Goal: Task Accomplishment & Management: Complete application form

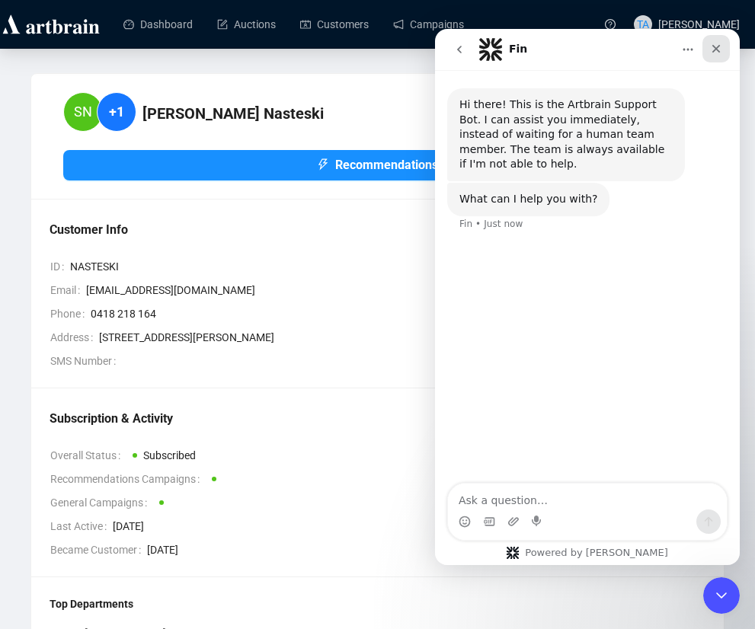
drag, startPoint x: 710, startPoint y: 43, endPoint x: 1152, endPoint y: 77, distance: 443.9
click at [710, 43] on icon "Close" at bounding box center [716, 49] width 12 height 12
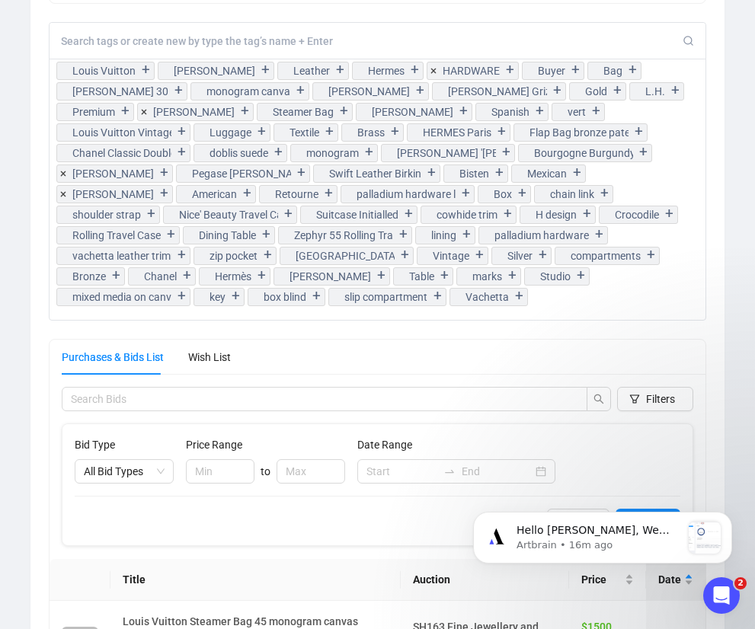
scroll to position [1237, 0]
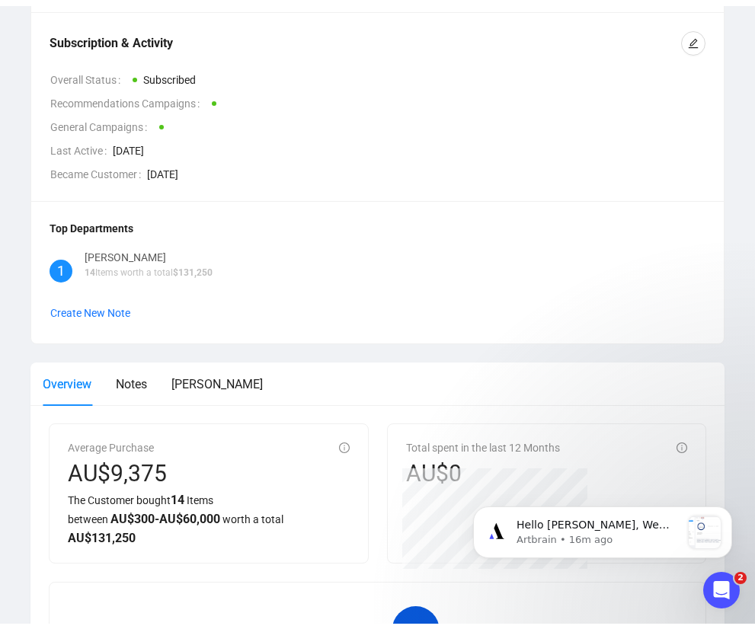
scroll to position [1, 0]
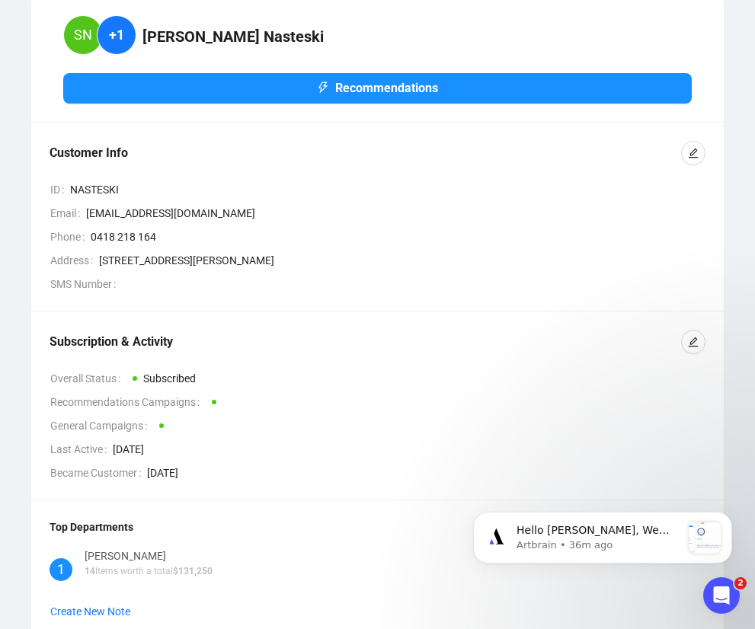
scroll to position [382, 0]
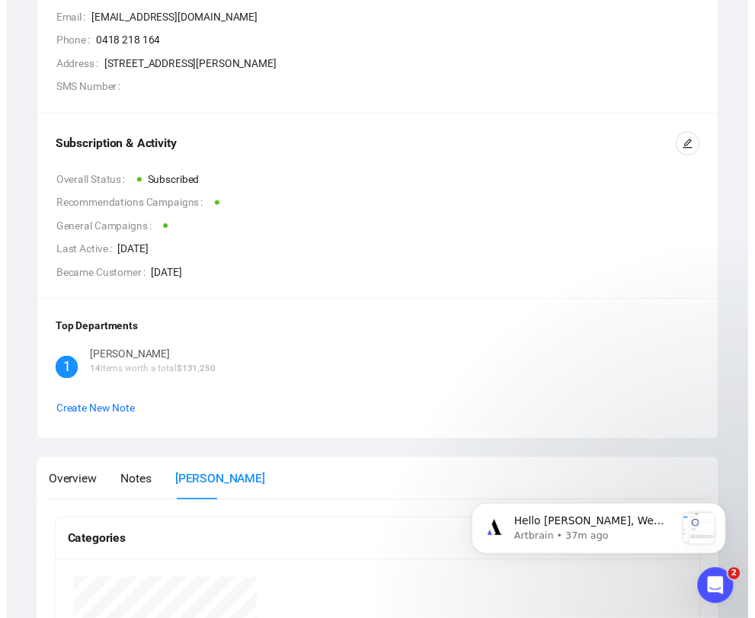
scroll to position [0, 0]
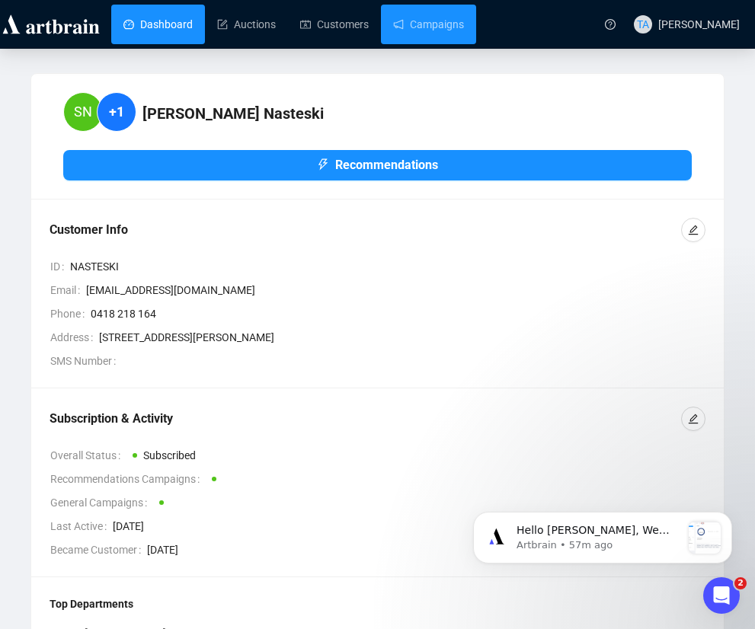
click at [152, 11] on link "Dashboard" at bounding box center [157, 25] width 69 height 40
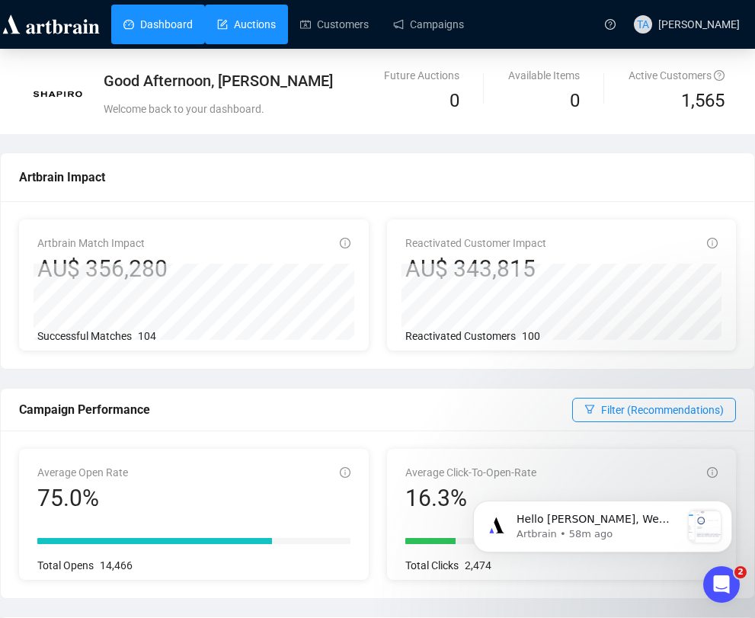
click at [233, 19] on link "Auctions" at bounding box center [246, 25] width 59 height 40
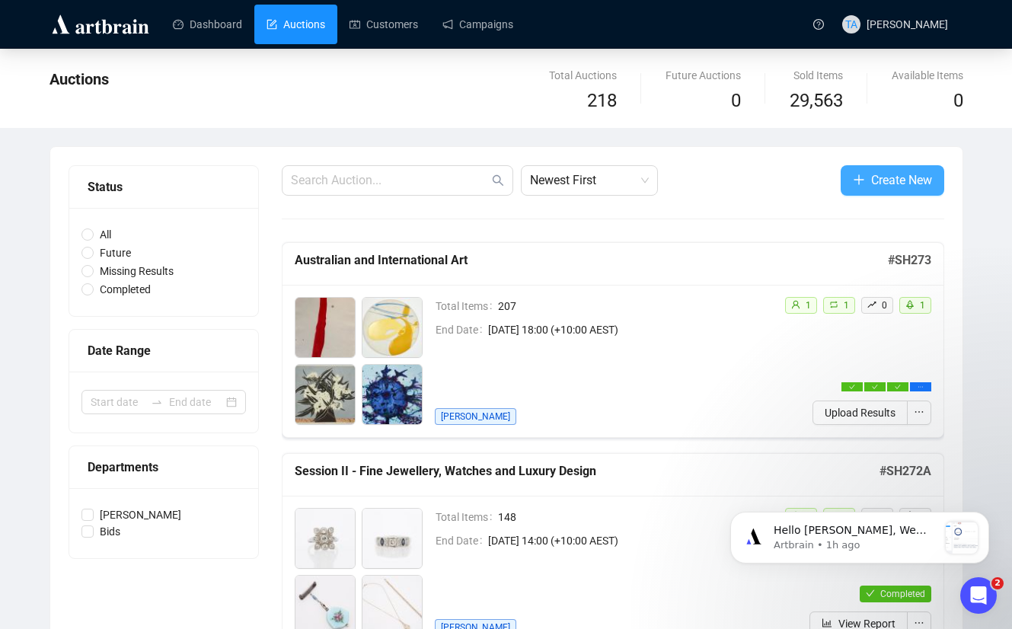
click at [754, 184] on span "Create New" at bounding box center [901, 180] width 61 height 19
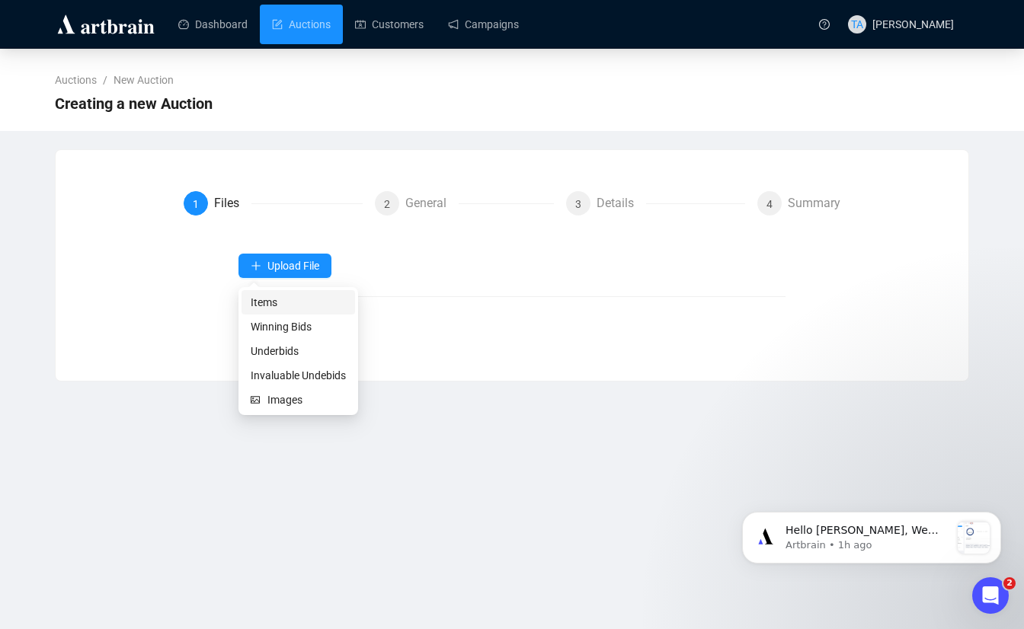
click at [271, 305] on span "Items" at bounding box center [298, 302] width 95 height 17
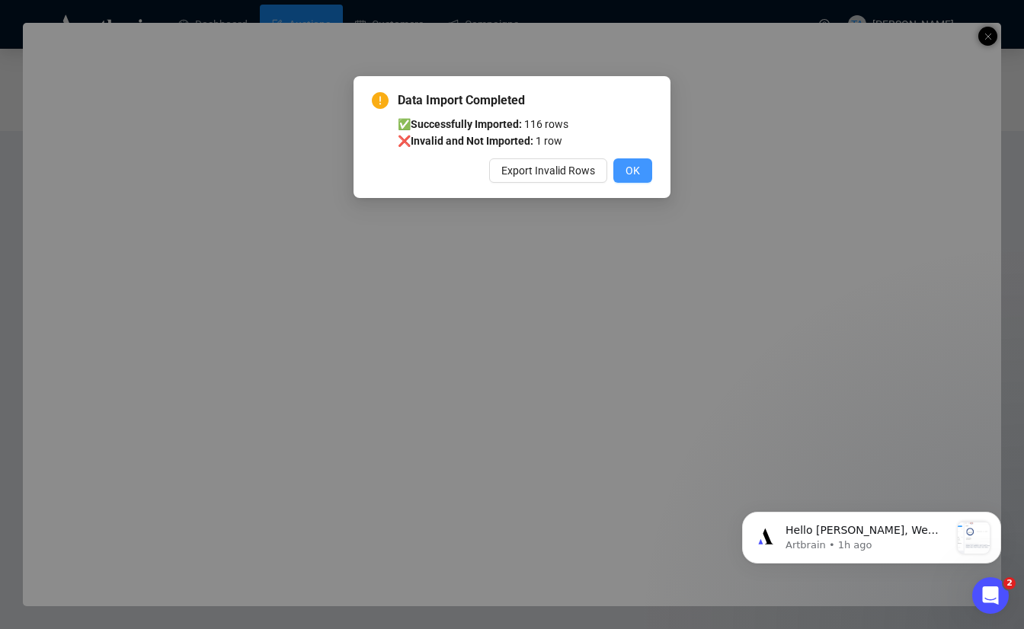
click at [633, 170] on span "OK" at bounding box center [632, 170] width 14 height 17
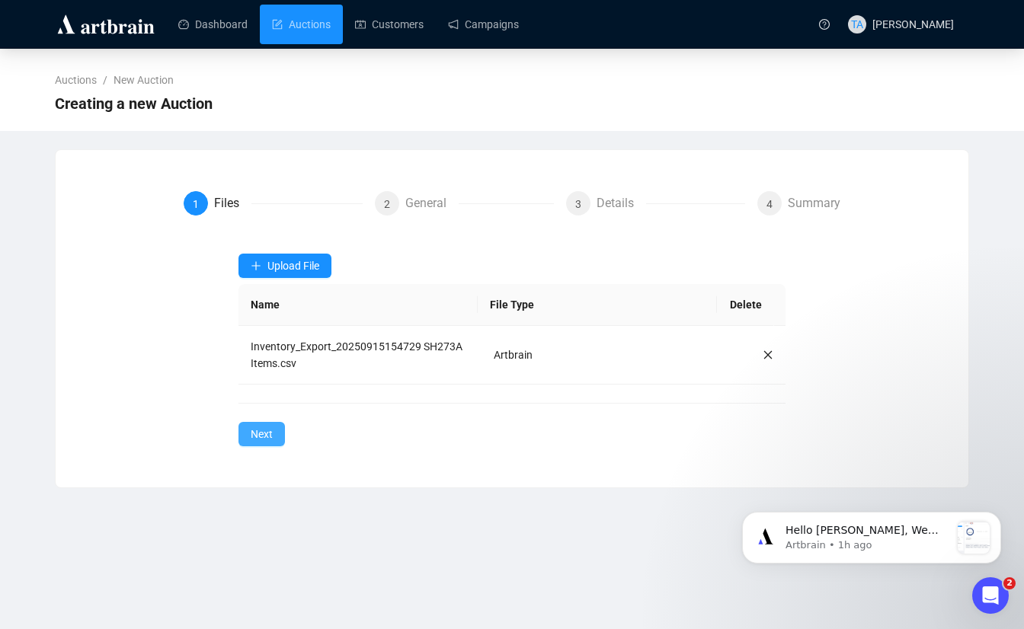
click at [258, 433] on span "Next" at bounding box center [262, 434] width 22 height 17
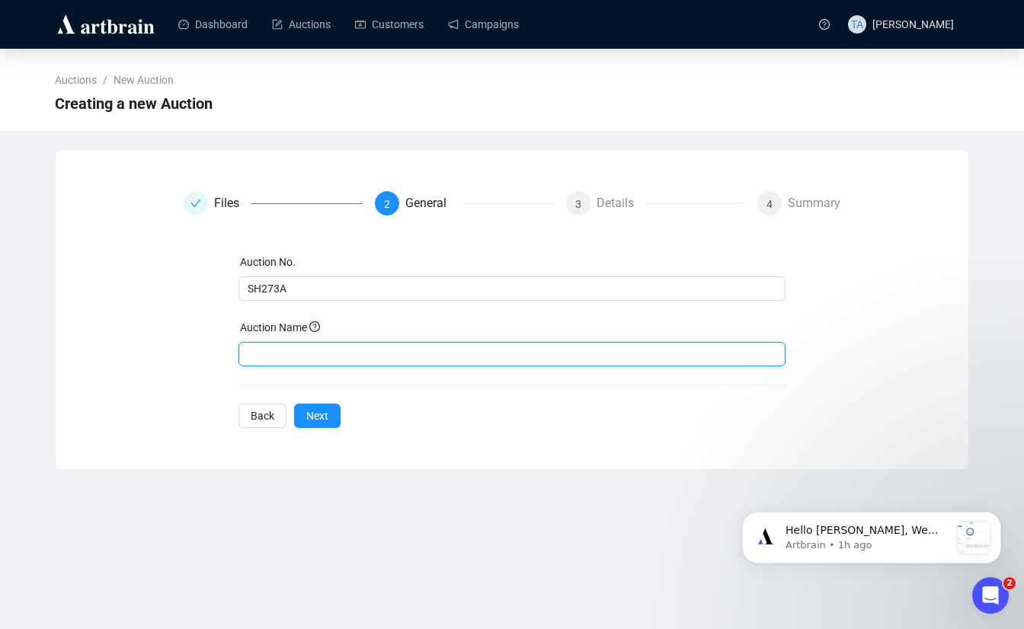
click at [385, 359] on input "text" at bounding box center [512, 354] width 548 height 24
paste input "Art and Objects from The Estate of [PERSON_NAME]"
type input "Art and Objects from The Estate of [PERSON_NAME]"
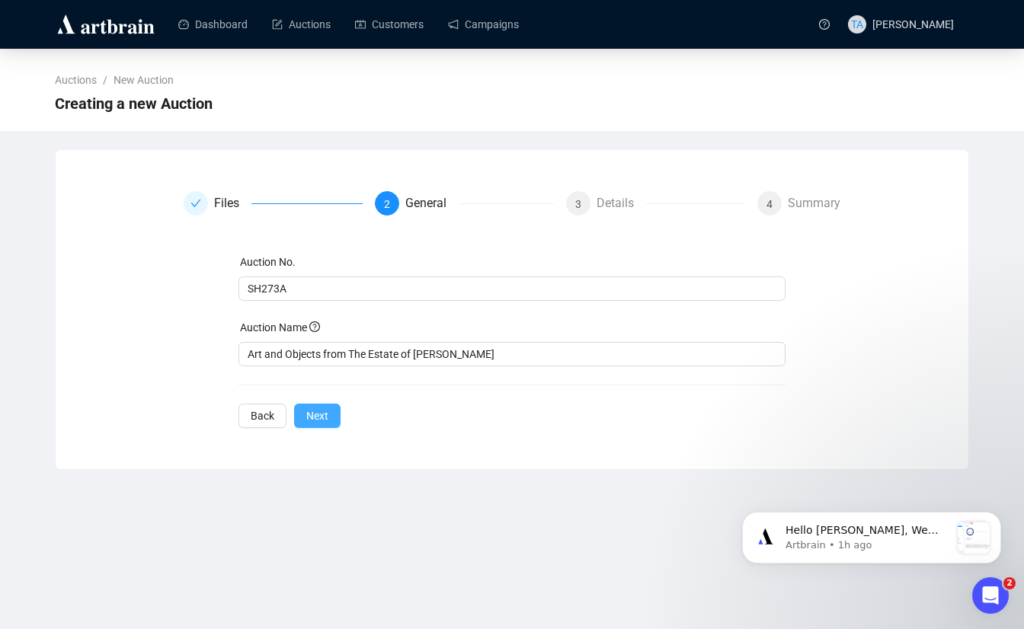
click at [327, 414] on button "Next" at bounding box center [317, 416] width 46 height 24
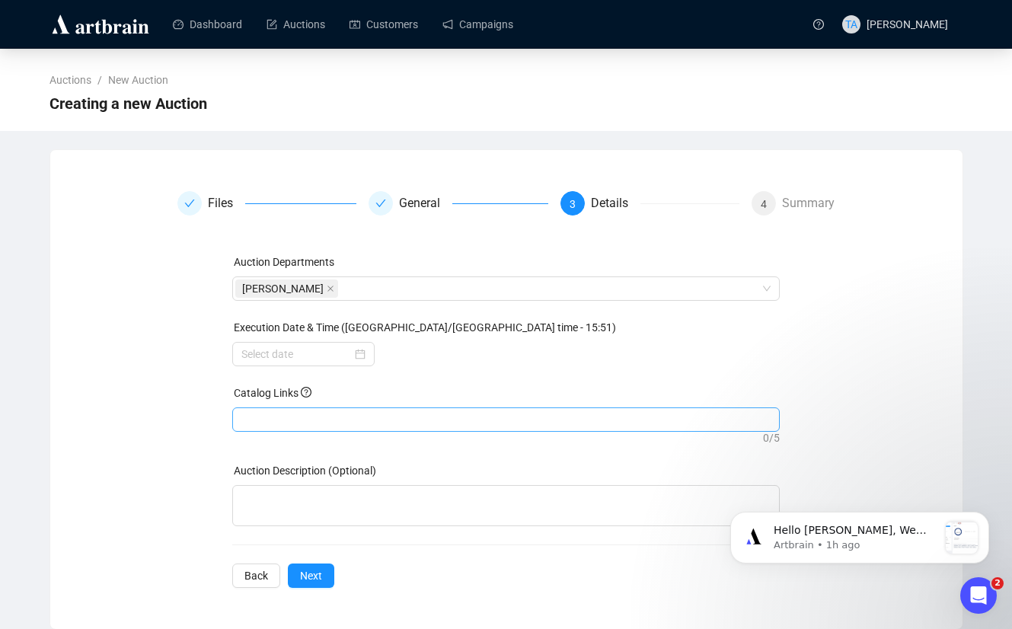
click at [376, 414] on div at bounding box center [506, 419] width 542 height 21
paste input "[URL][DOMAIN_NAME][PERSON_NAME]"
click at [360, 356] on div at bounding box center [303, 354] width 124 height 17
type input "[URL][DOMAIN_NAME][PERSON_NAME]"
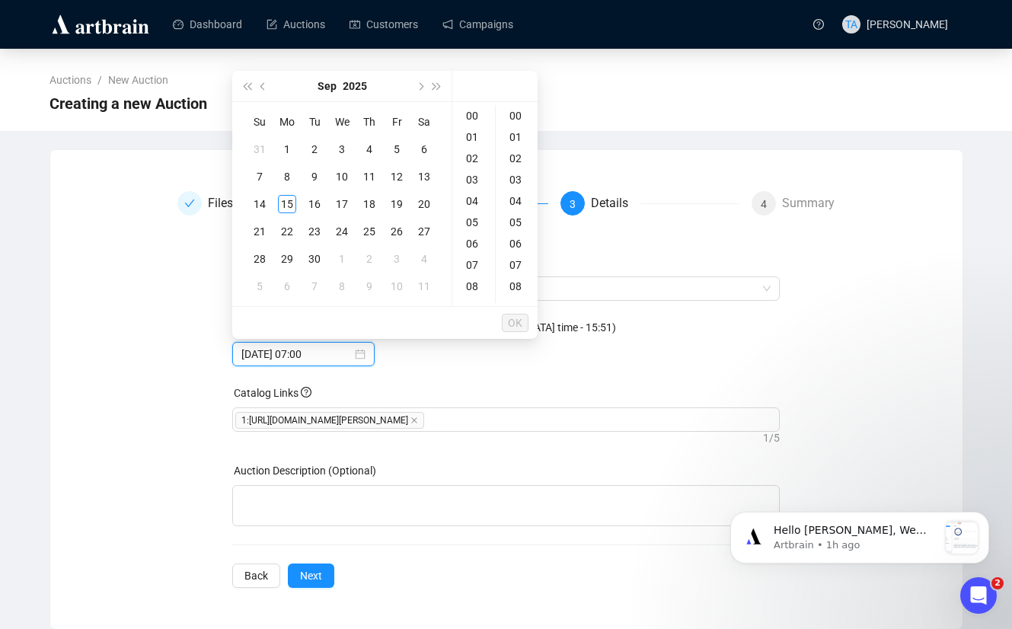
type input "[DATE] 00:04"
type input "[DATE] 00:00"
click at [342, 151] on div "3" at bounding box center [342, 149] width 18 height 18
click at [300, 356] on input "[DATE] 00:00" at bounding box center [296, 354] width 110 height 17
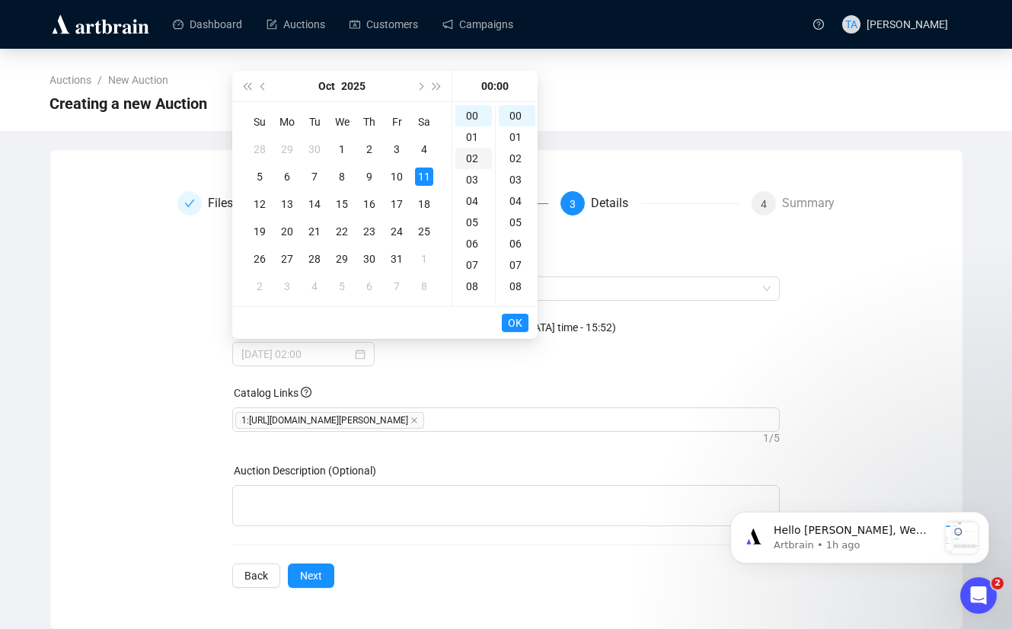
click at [470, 158] on div "02" at bounding box center [473, 158] width 37 height 21
click at [518, 112] on div "00" at bounding box center [517, 115] width 37 height 21
click at [472, 218] on div "14" at bounding box center [473, 219] width 37 height 21
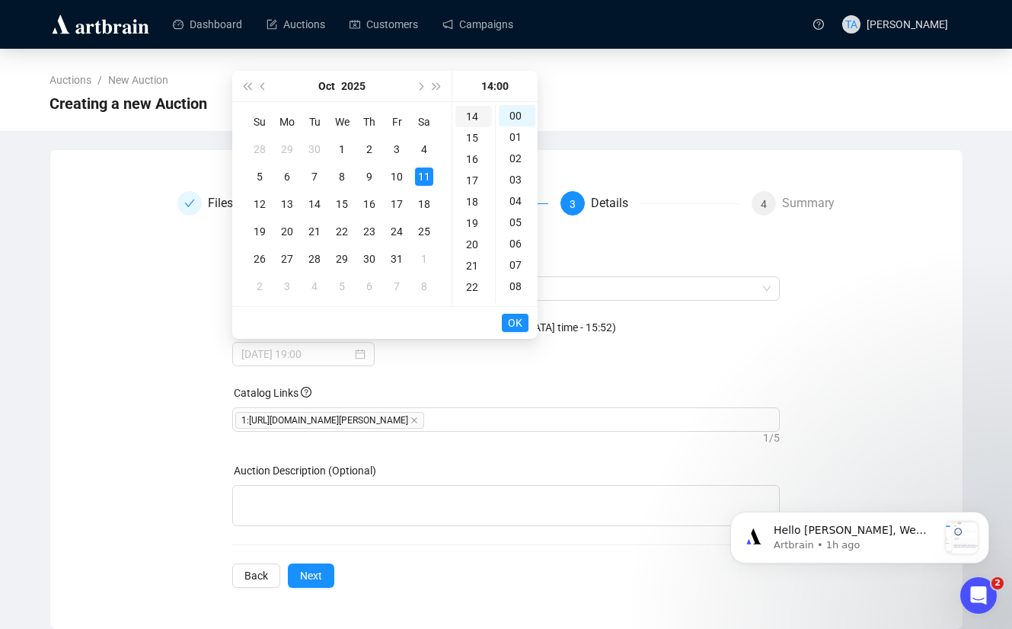
scroll to position [299, 0]
type input "[DATE] 14:00"
click at [516, 324] on span "OK" at bounding box center [515, 322] width 14 height 29
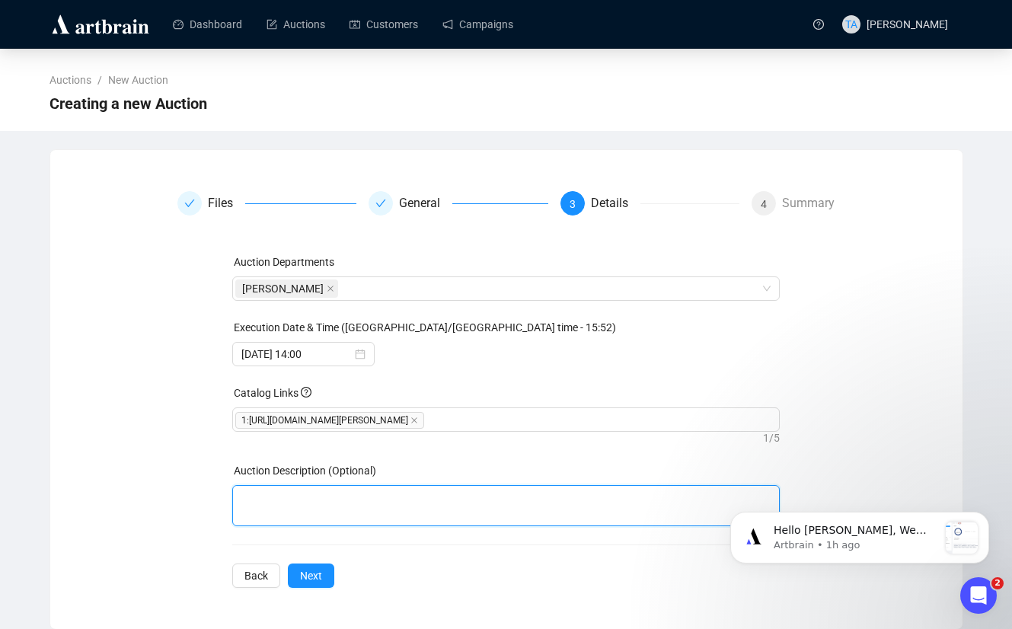
click at [427, 497] on textarea at bounding box center [506, 505] width 548 height 41
type textarea "O"
type textarea "TIMED ONLINE ONLY"
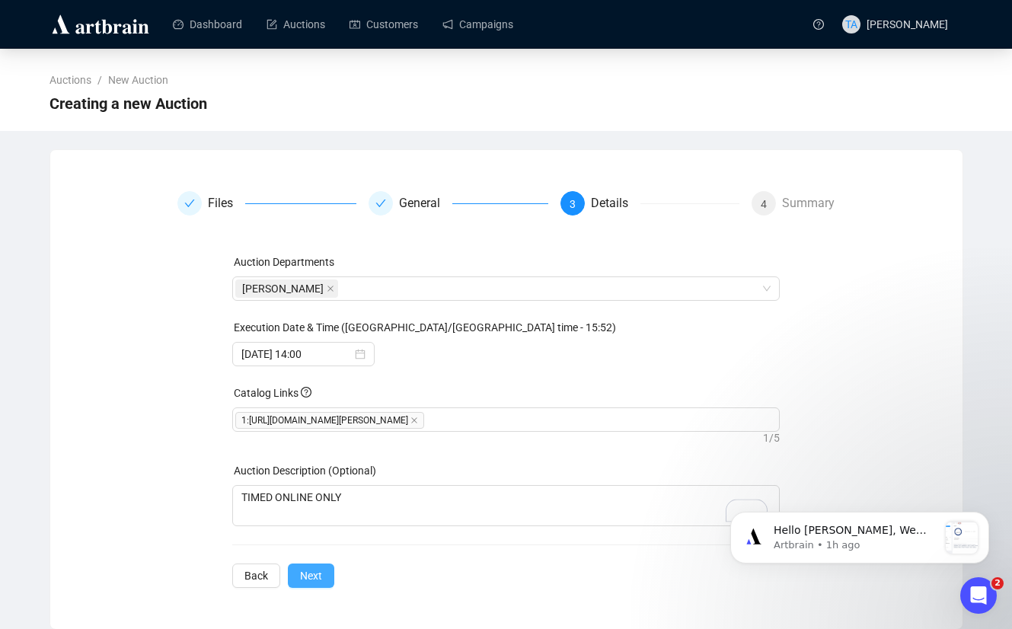
click at [304, 584] on span "Next" at bounding box center [311, 575] width 22 height 17
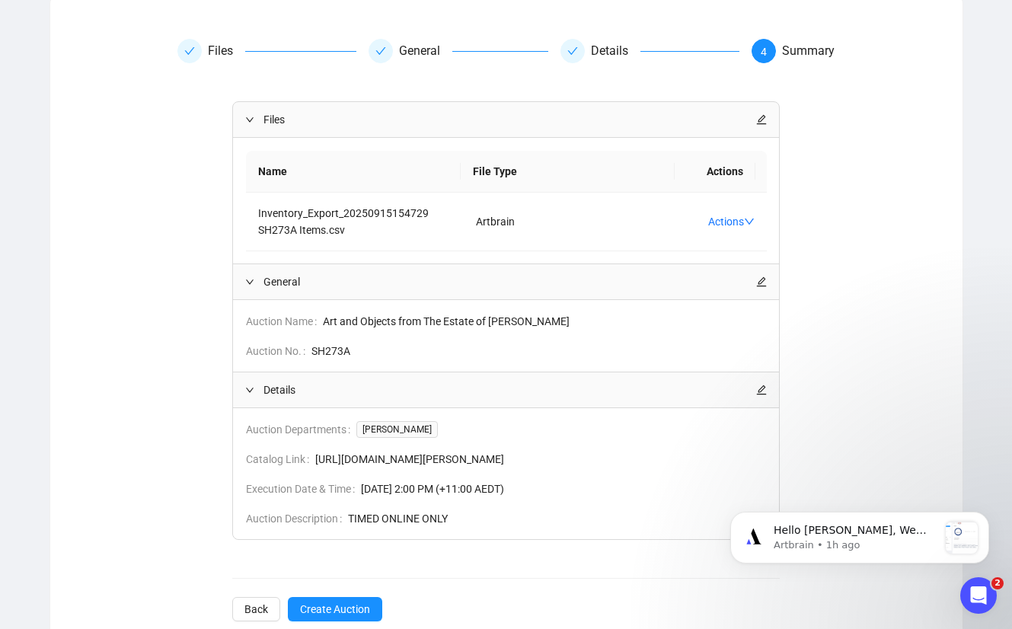
scroll to position [203, 0]
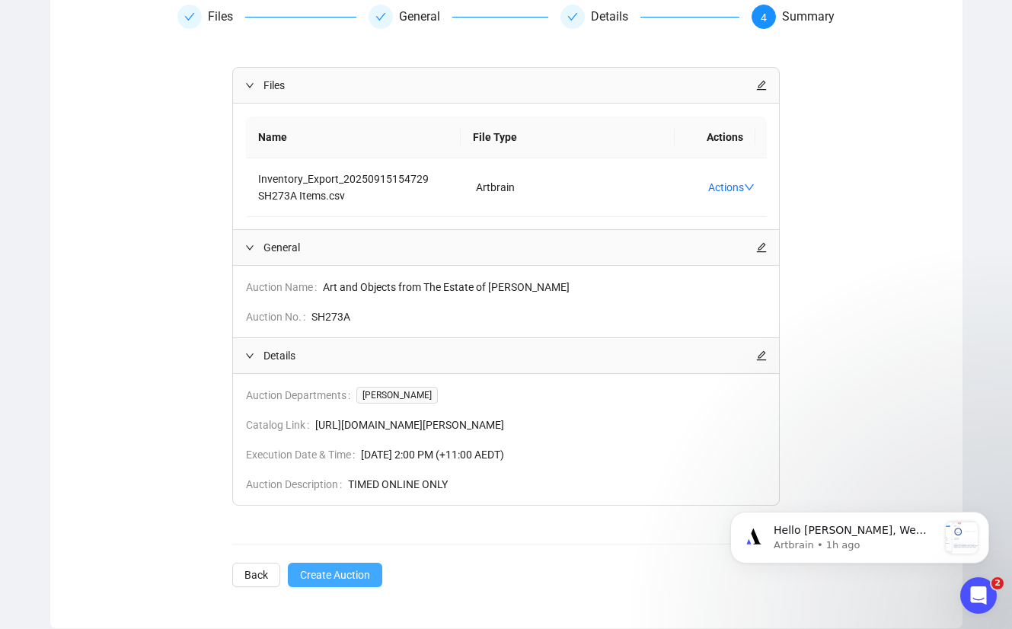
click at [343, 573] on span "Create Auction" at bounding box center [335, 575] width 70 height 17
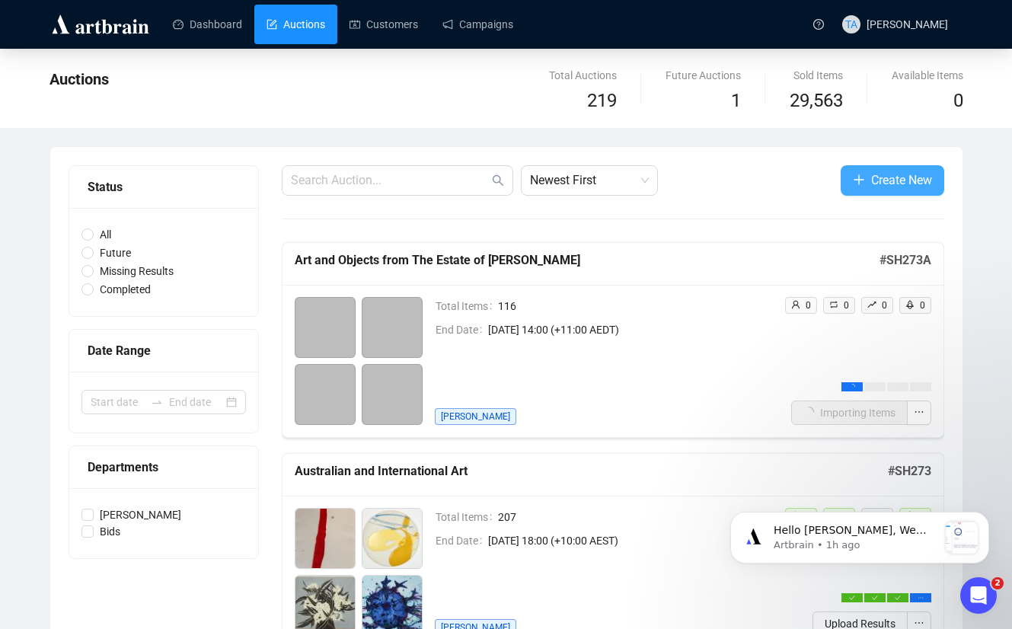
click at [754, 181] on span "Create New" at bounding box center [901, 180] width 61 height 19
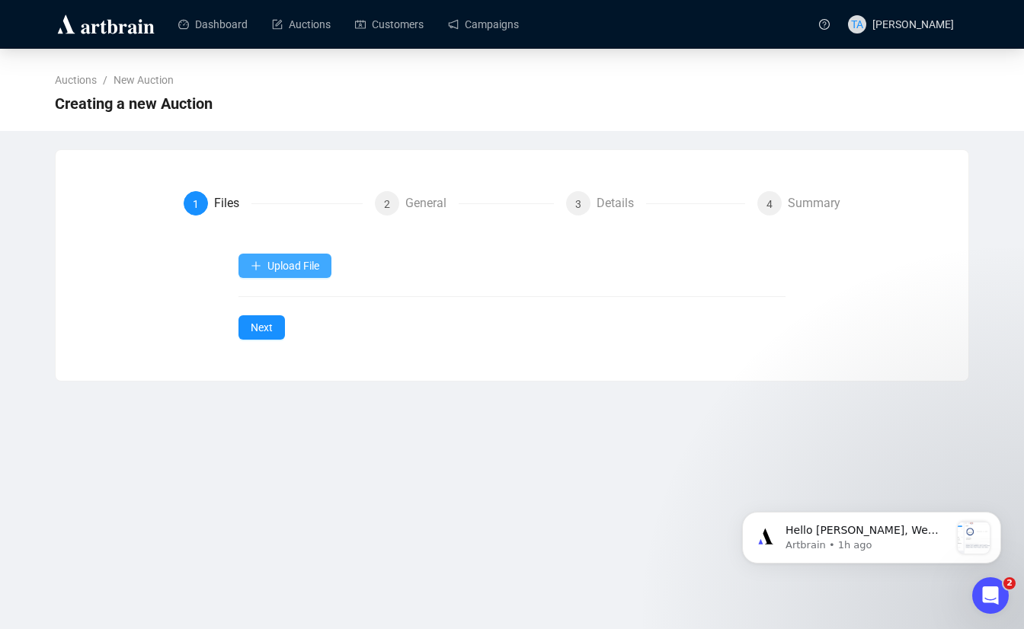
click at [308, 264] on span "Upload File" at bounding box center [293, 266] width 52 height 12
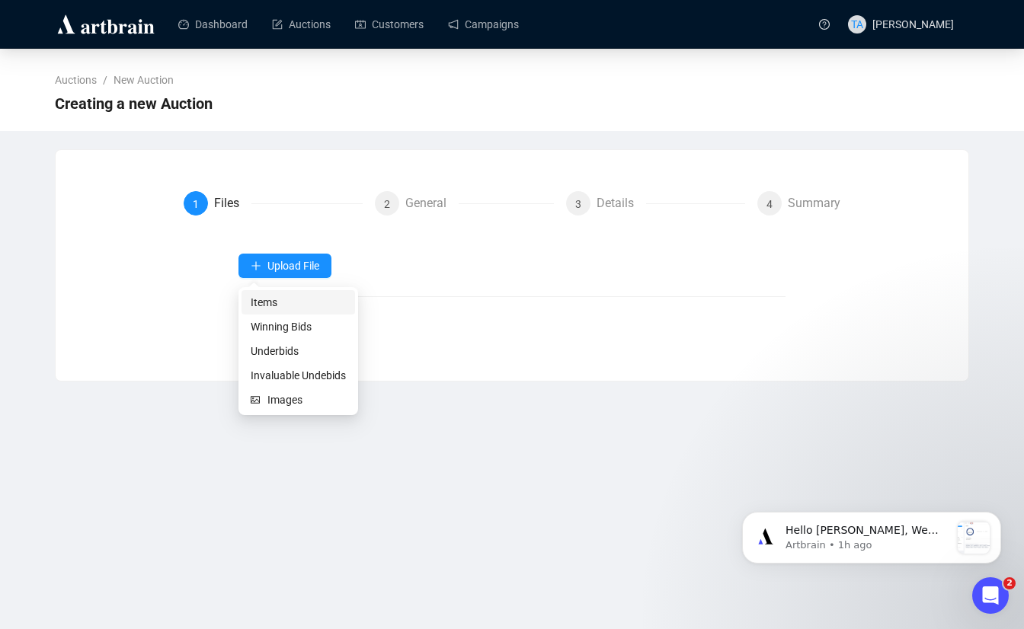
drag, startPoint x: 263, startPoint y: 300, endPoint x: 251, endPoint y: 356, distance: 57.5
click at [262, 300] on span "Items" at bounding box center [298, 302] width 95 height 17
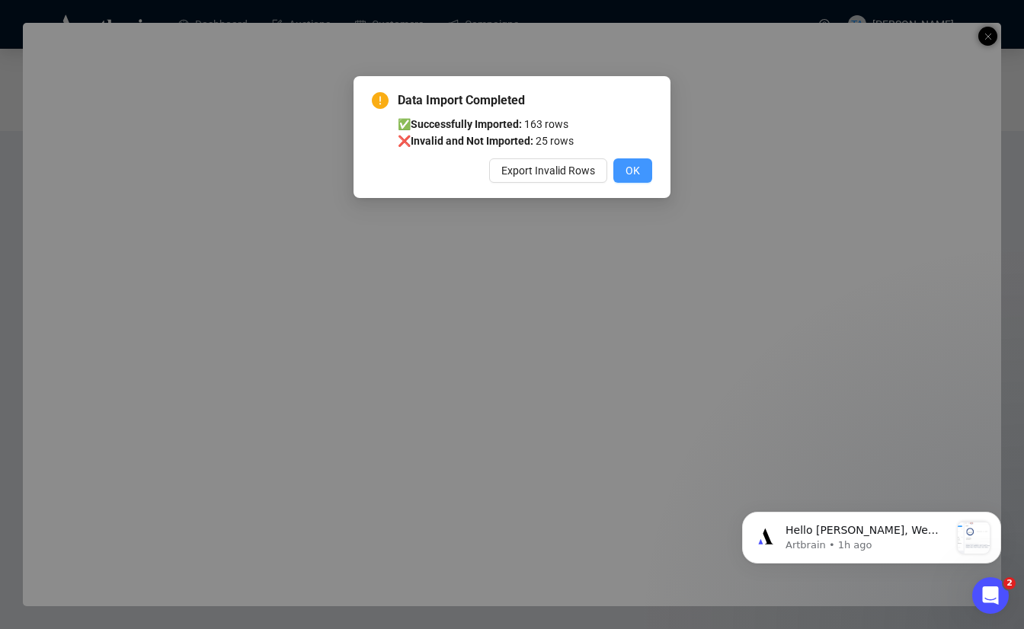
click at [622, 171] on button "OK" at bounding box center [632, 170] width 39 height 24
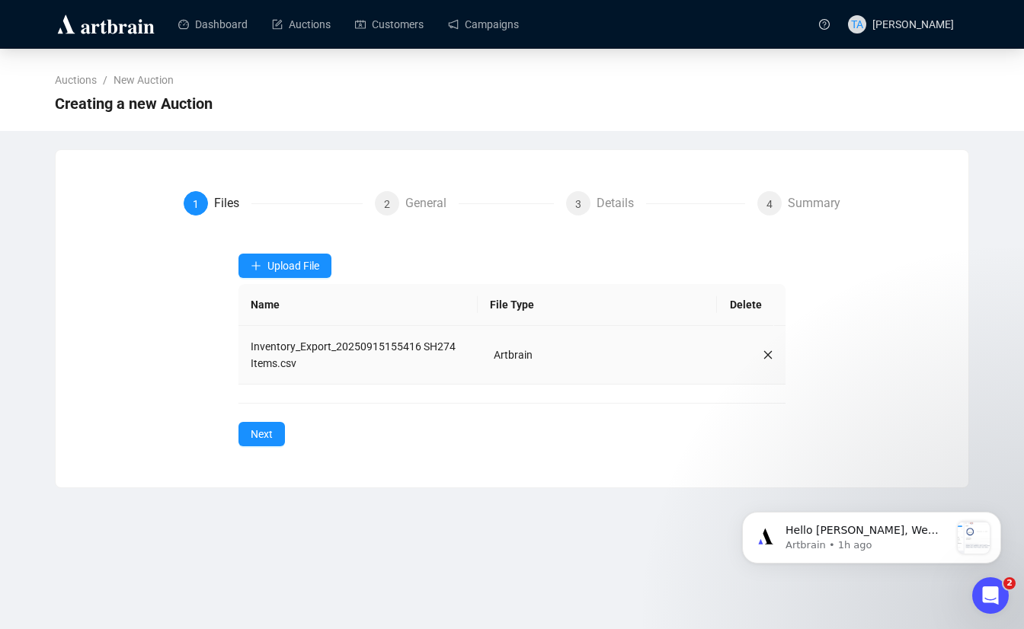
click at [754, 357] on icon "close" at bounding box center [767, 355] width 11 height 11
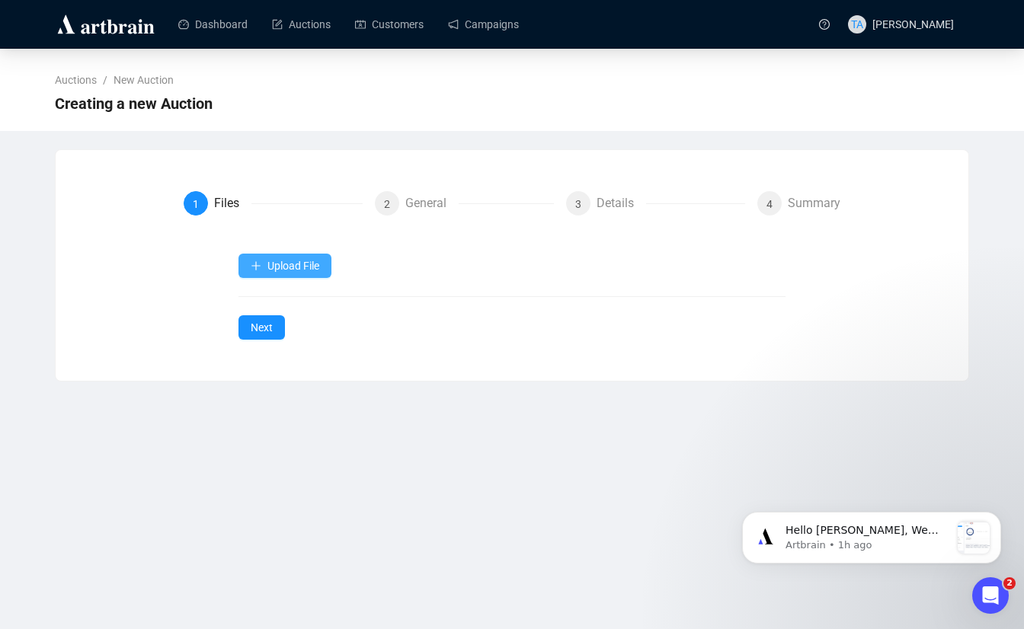
click at [305, 267] on span "Upload File" at bounding box center [293, 266] width 52 height 12
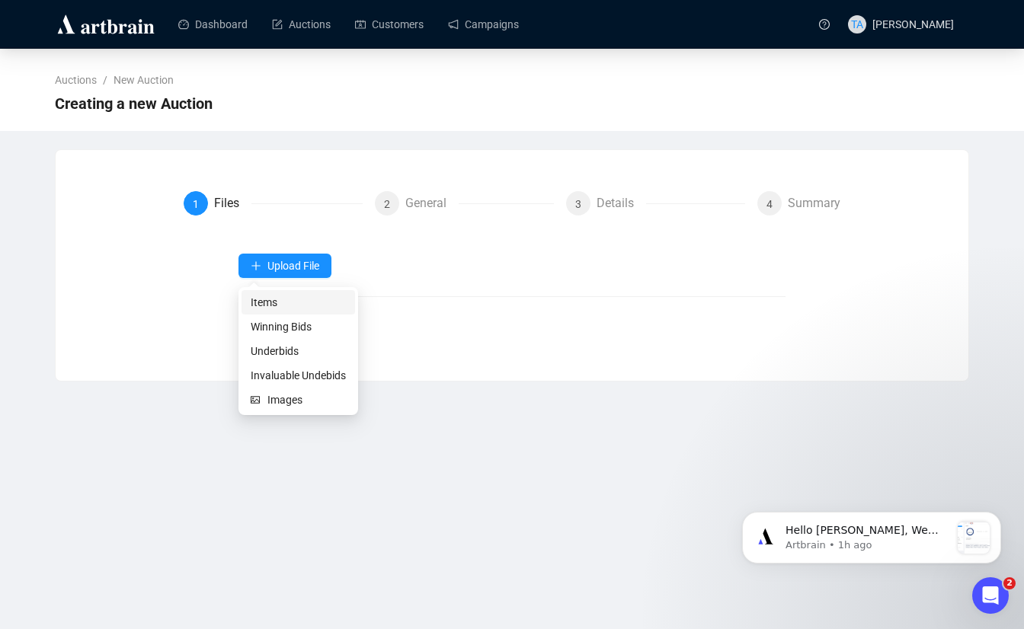
click at [266, 294] on span "Items" at bounding box center [298, 302] width 95 height 17
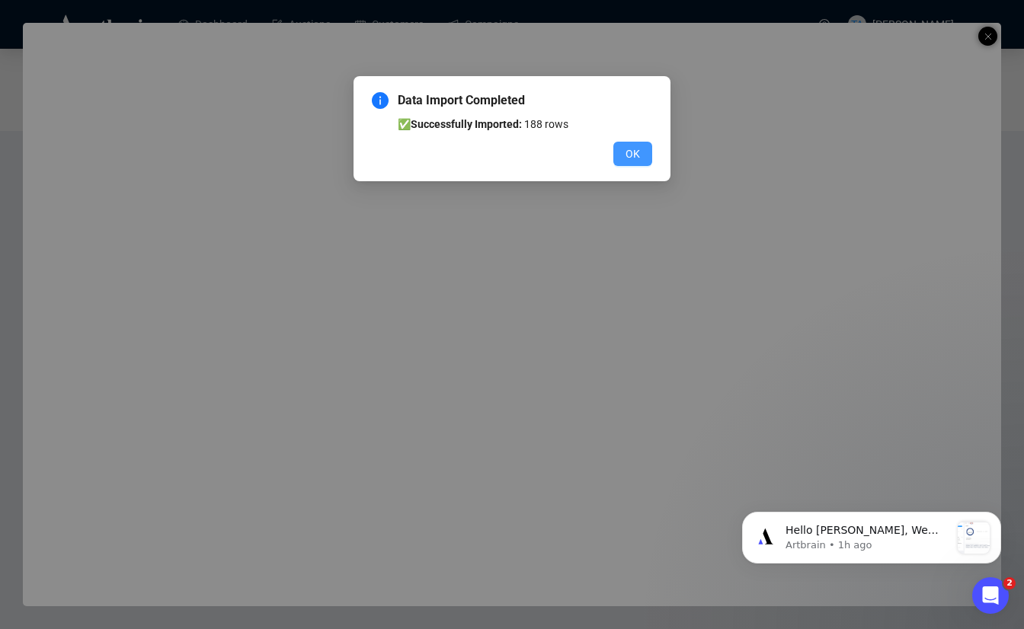
click at [630, 160] on span "OK" at bounding box center [632, 153] width 14 height 17
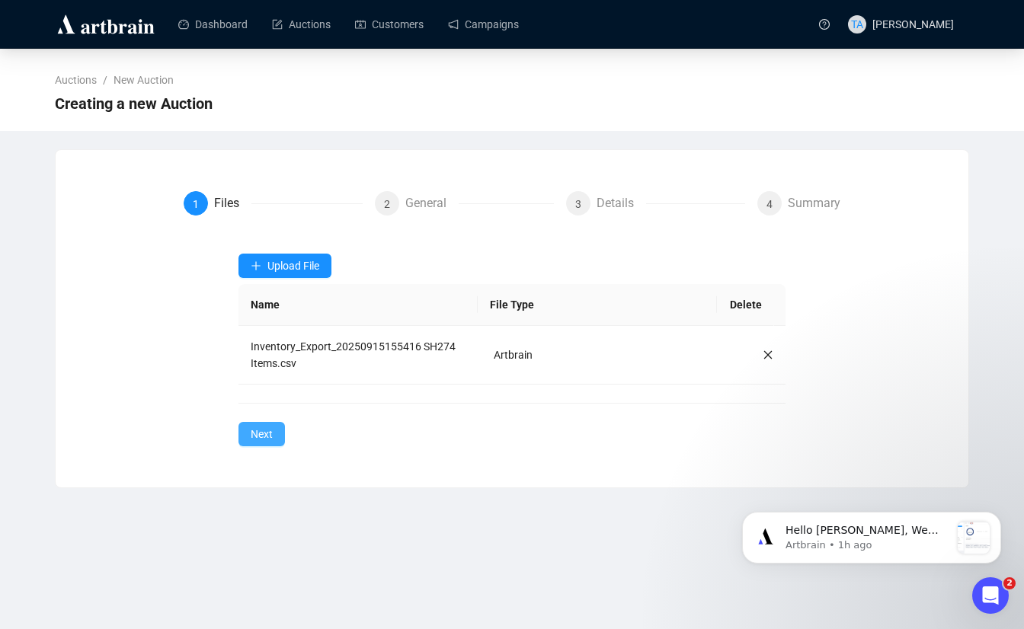
click at [247, 432] on button "Next" at bounding box center [261, 434] width 46 height 24
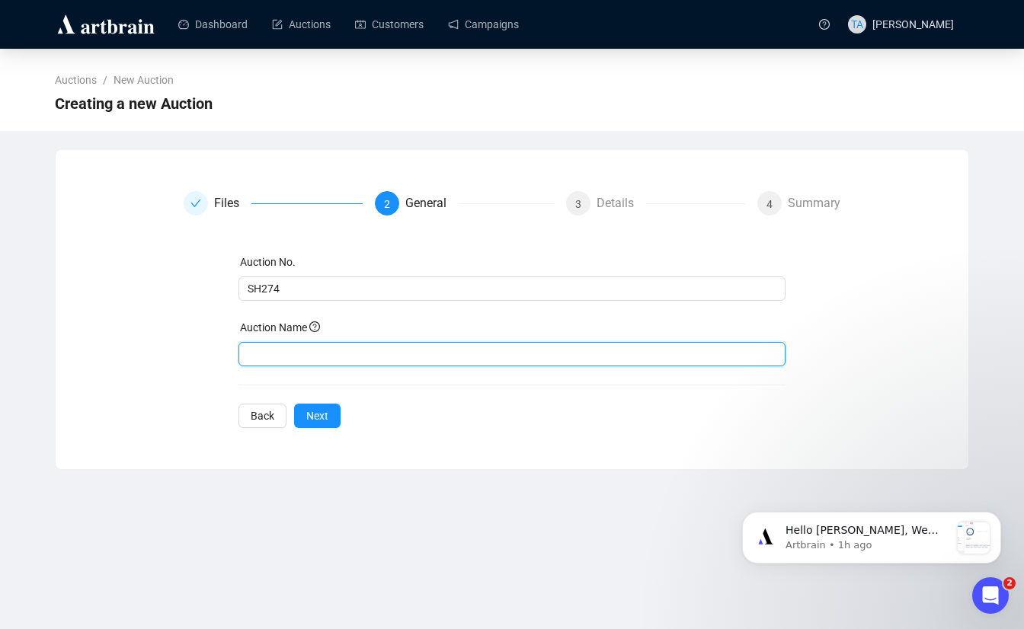
click at [446, 352] on input "text" at bounding box center [512, 354] width 548 height 24
paste input "Adding Insult to Imagery, Selected Treasures & Other Fine Art Souvenirs From Th…"
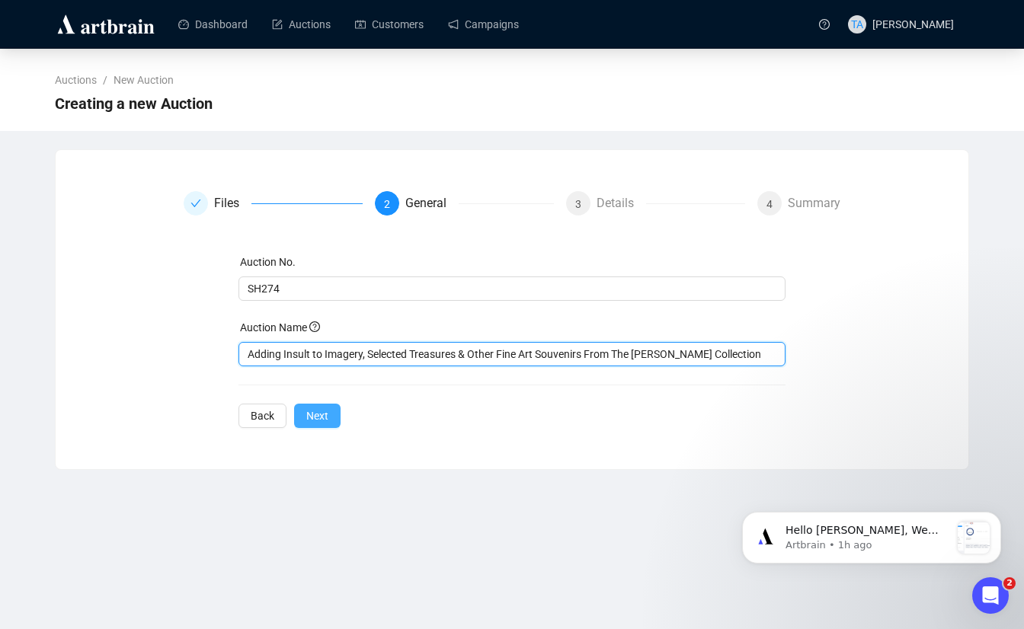
type input "Adding Insult to Imagery, Selected Treasures & Other Fine Art Souvenirs From Th…"
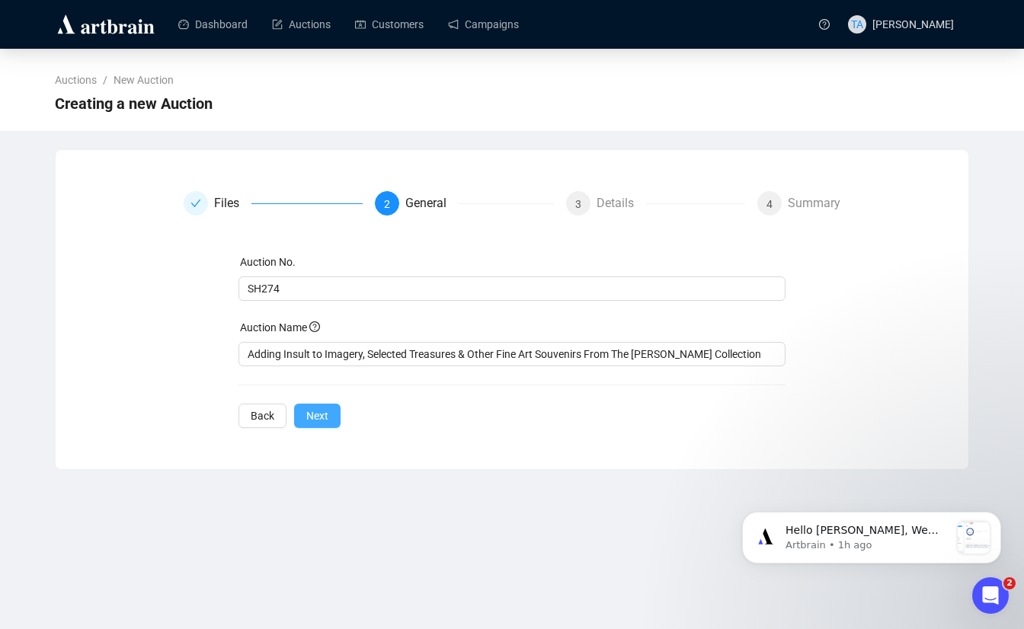
click at [323, 417] on span "Next" at bounding box center [317, 415] width 22 height 17
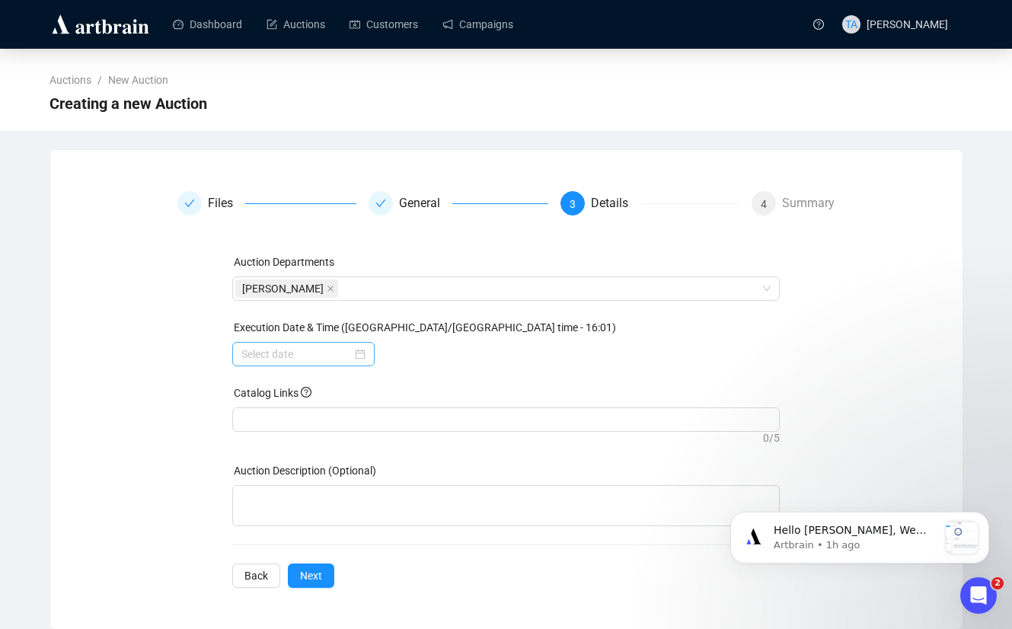
click at [356, 354] on div at bounding box center [303, 354] width 124 height 17
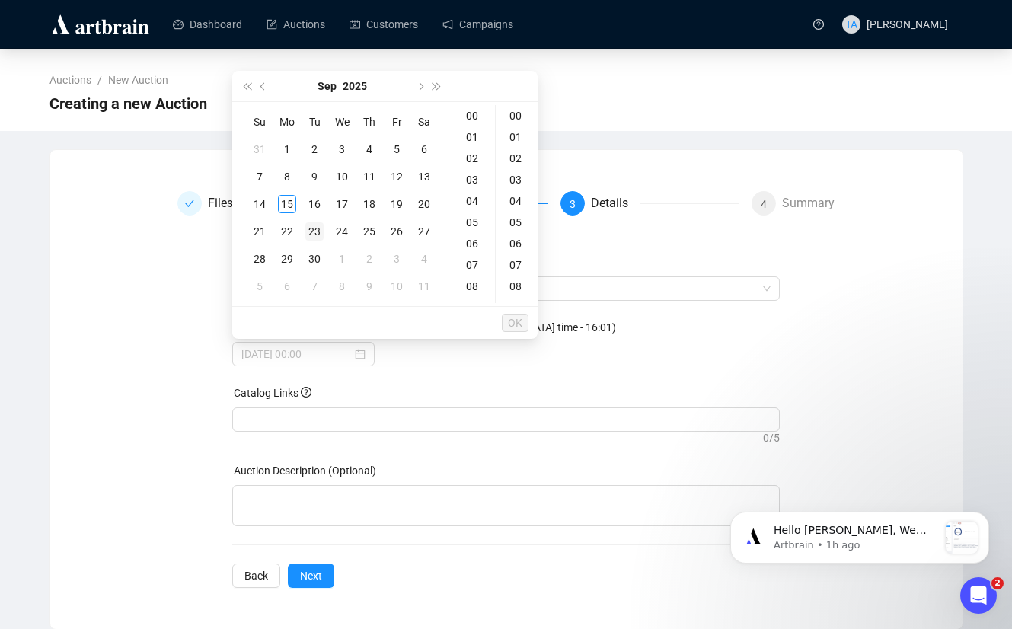
click at [317, 232] on div "23" at bounding box center [314, 231] width 18 height 18
click at [473, 197] on div "18" at bounding box center [473, 194] width 37 height 21
type input "[DATE] 18:00"
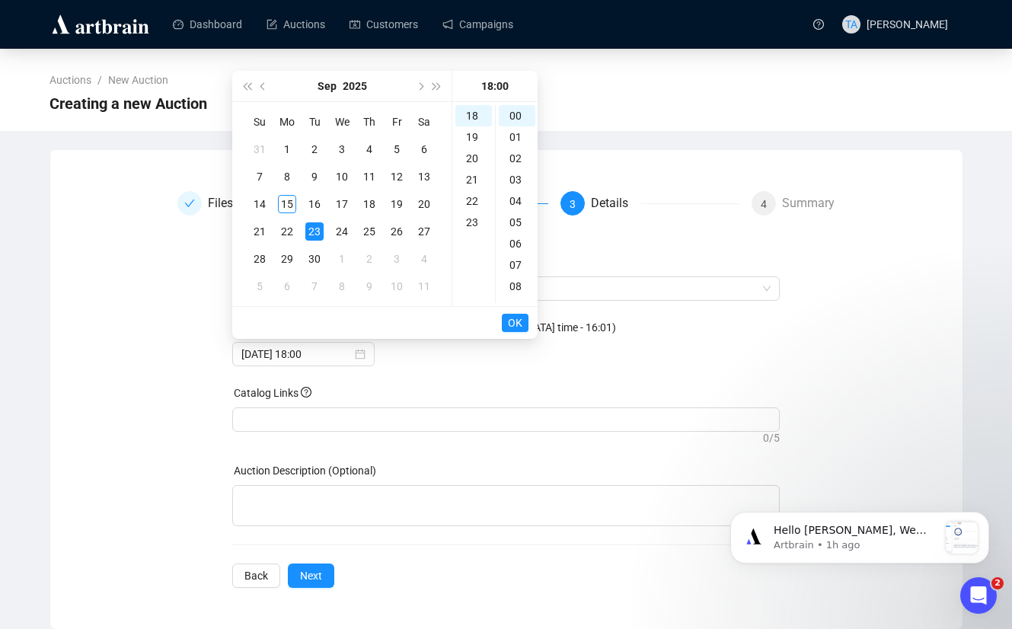
click at [510, 321] on span "OK" at bounding box center [515, 322] width 14 height 29
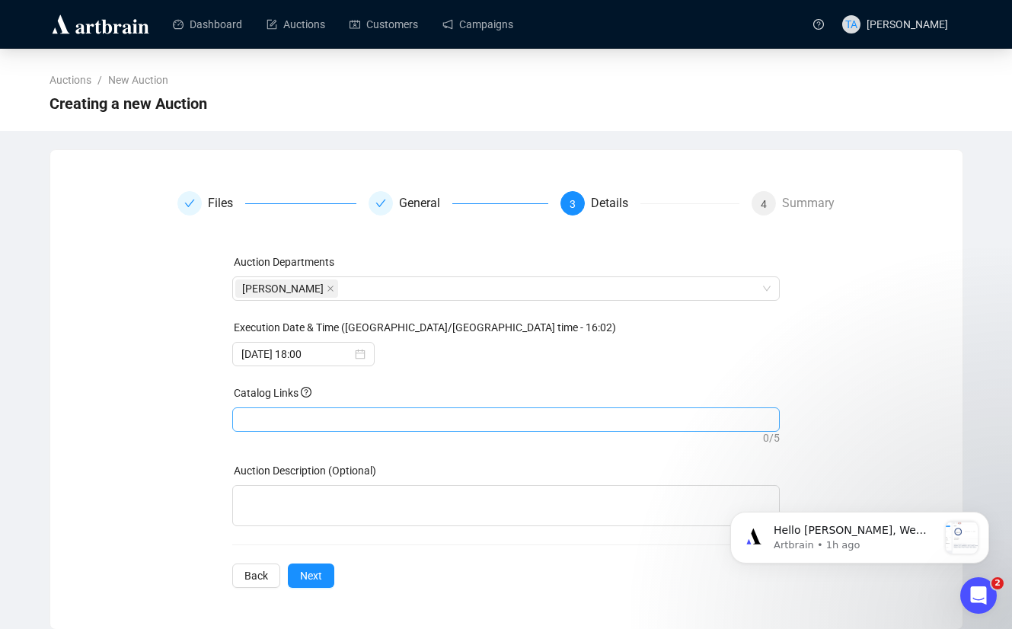
click at [419, 417] on div at bounding box center [506, 419] width 542 height 21
paste input "[URL][DOMAIN_NAME][PERSON_NAME]"
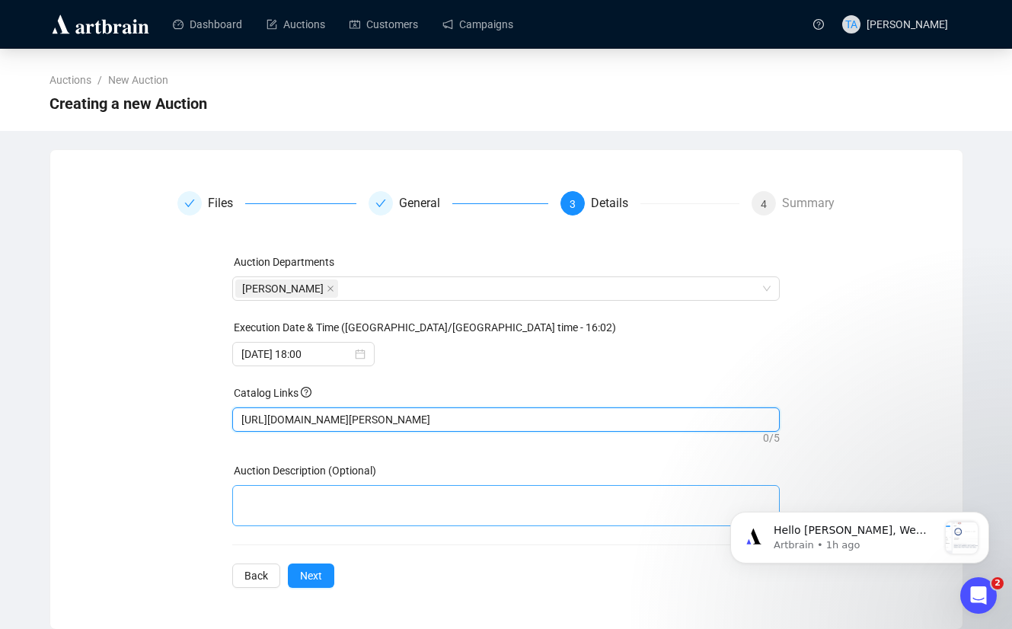
type input "[URL][DOMAIN_NAME][PERSON_NAME]"
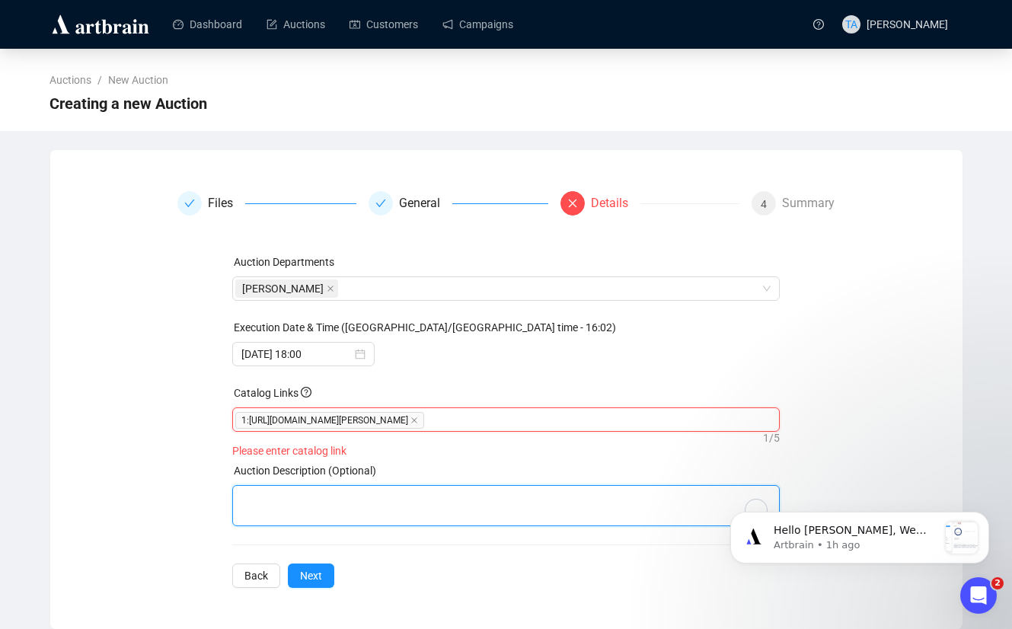
click at [389, 496] on textarea "To enrich screen reader interactions, please activate Accessibility in Grammarl…" at bounding box center [506, 505] width 548 height 41
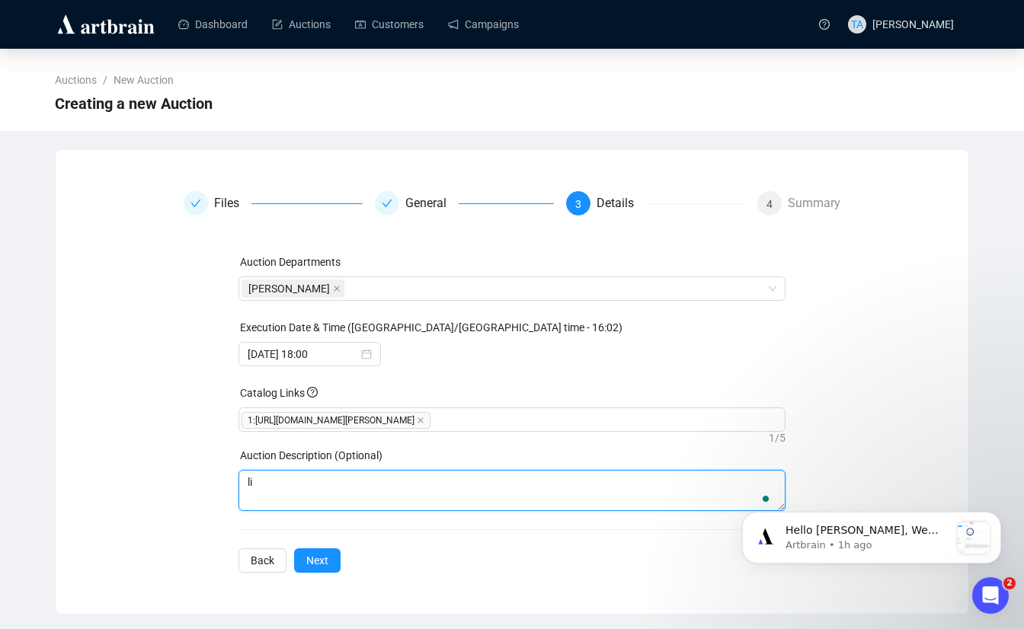
type textarea "l"
type textarea "Live Auction"
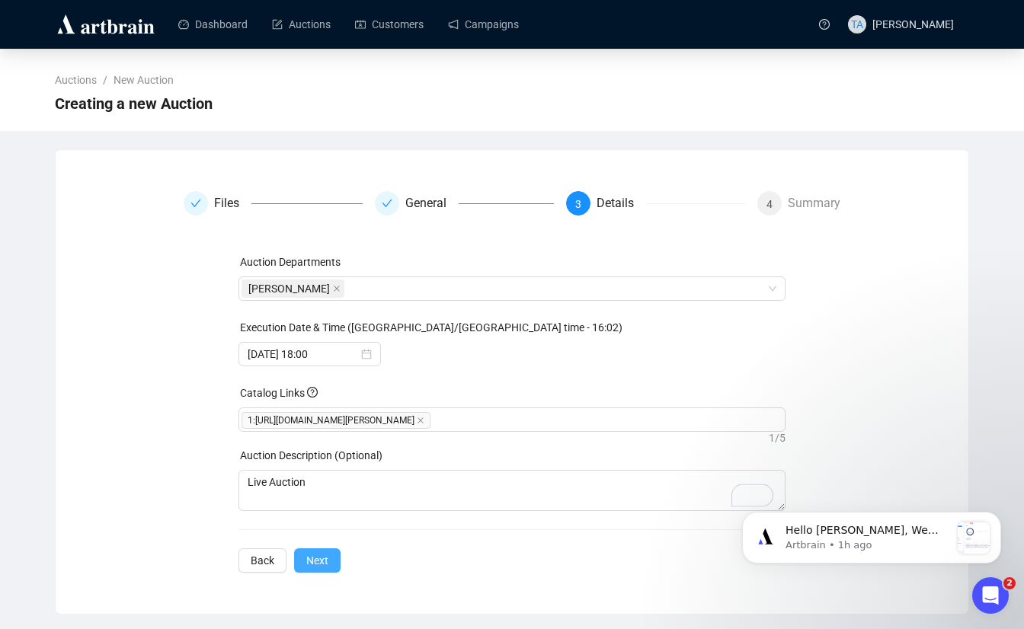
click at [308, 564] on span "Next" at bounding box center [317, 560] width 22 height 17
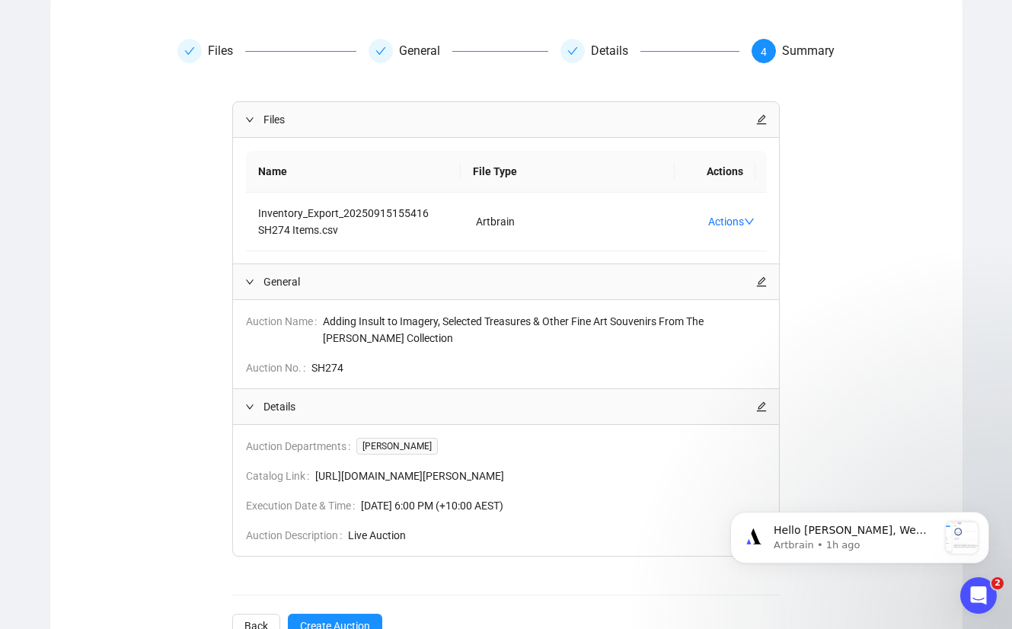
scroll to position [220, 0]
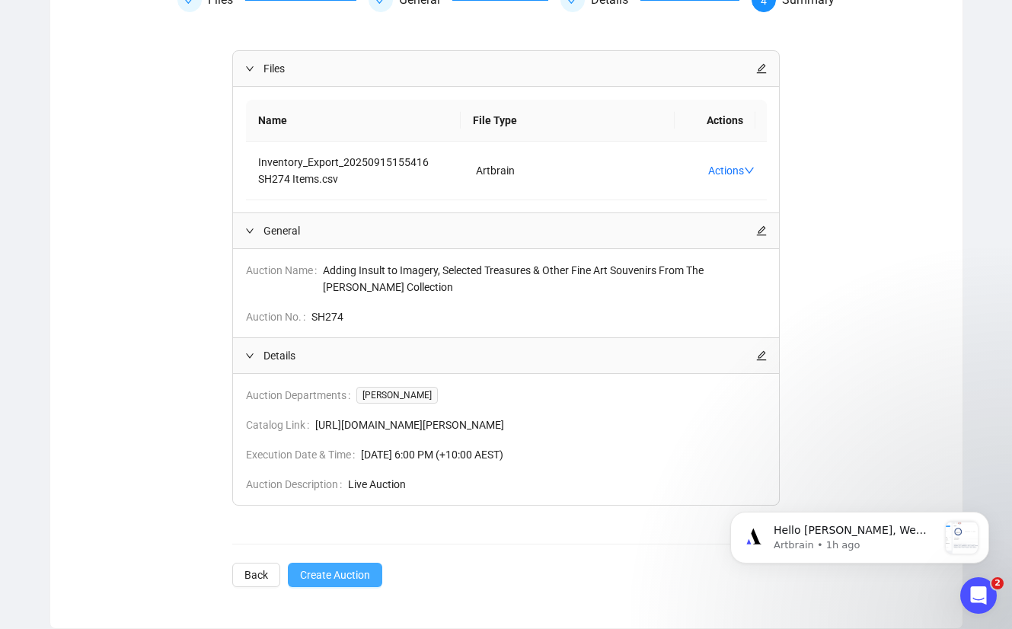
click at [367, 579] on span "Create Auction" at bounding box center [335, 575] width 70 height 17
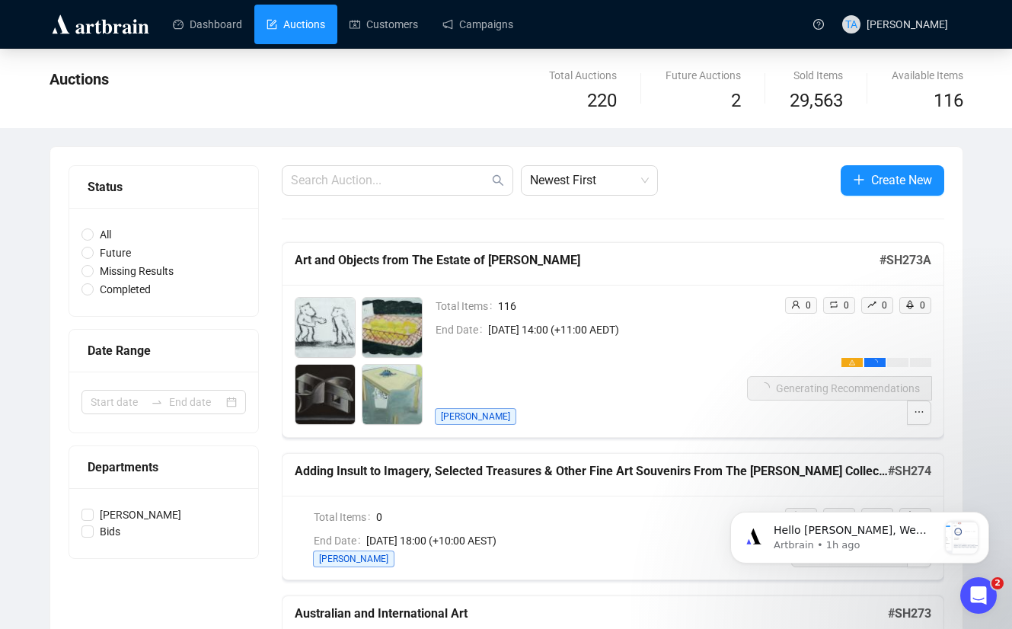
scroll to position [152, 0]
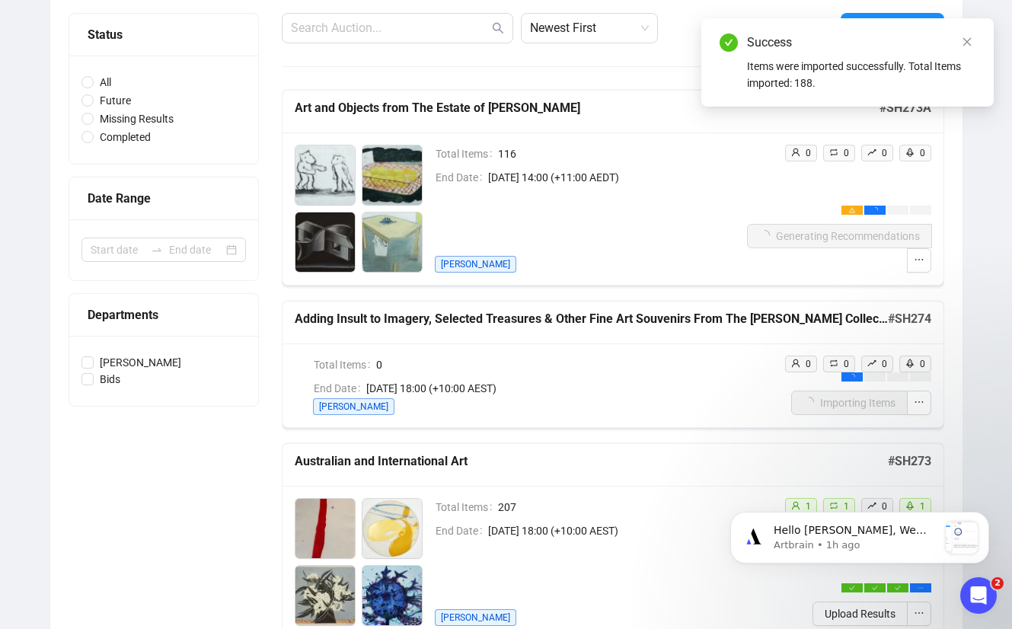
click at [542, 174] on span "[DATE] 14:00 (+11:00 AEDT)" at bounding box center [617, 177] width 259 height 17
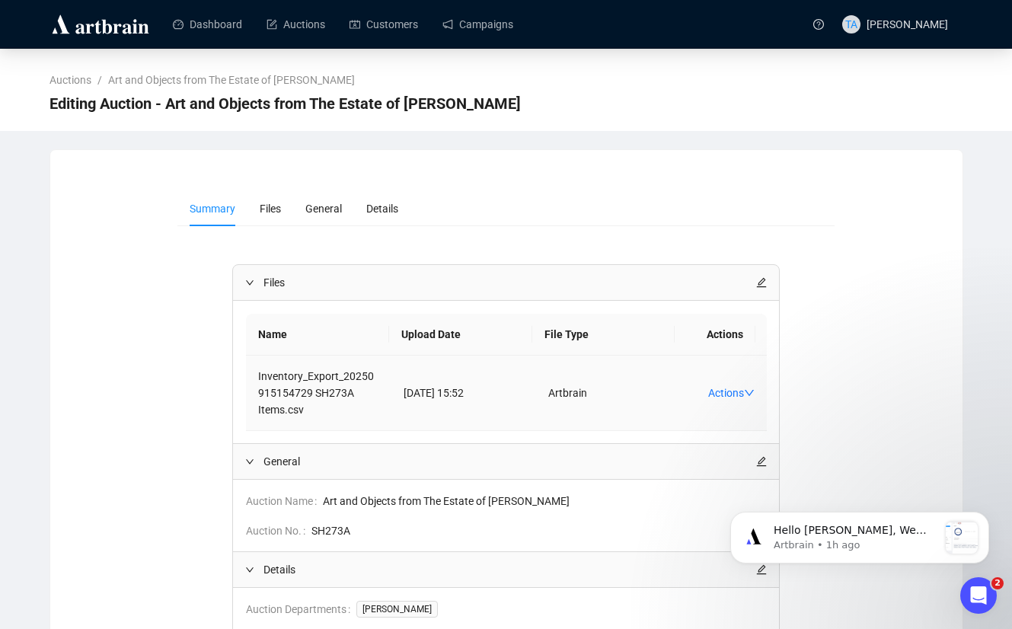
scroll to position [231, 0]
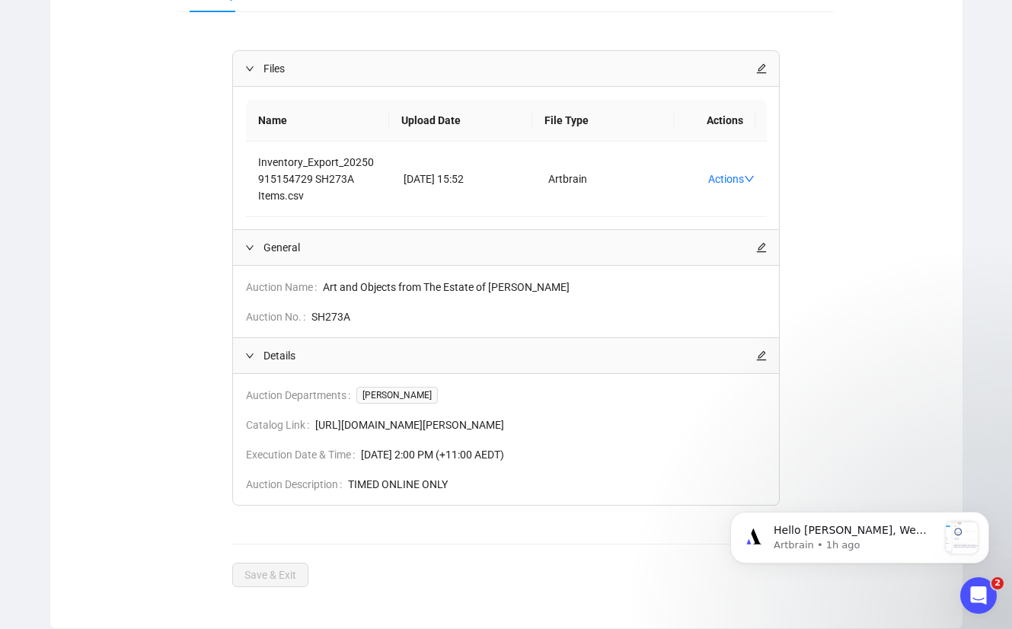
click at [368, 455] on span "[DATE] 2:00 PM (+11:00 AEDT)" at bounding box center [564, 454] width 406 height 17
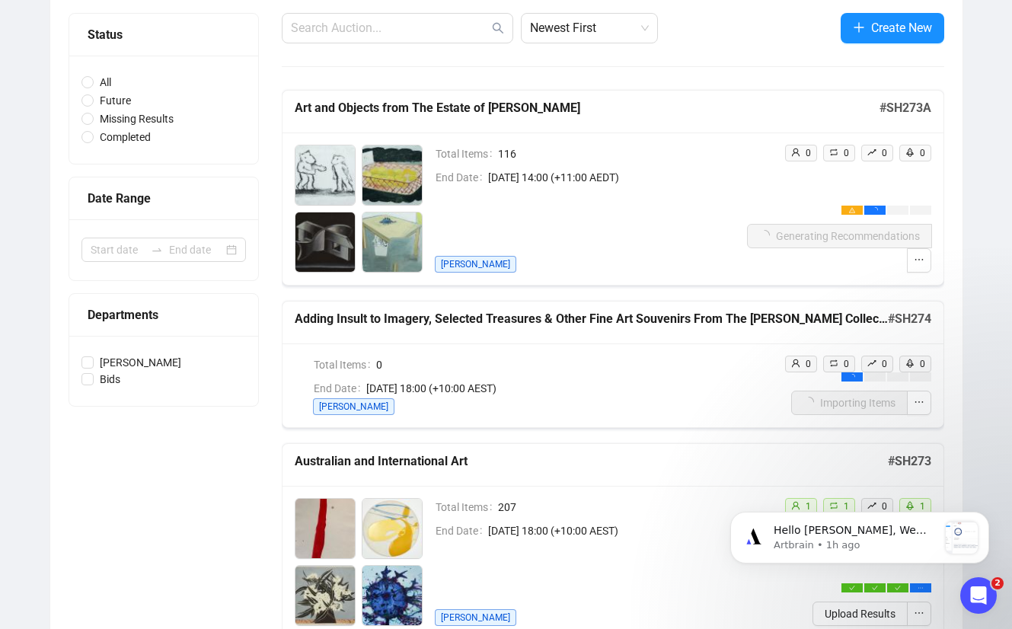
scroll to position [154, 0]
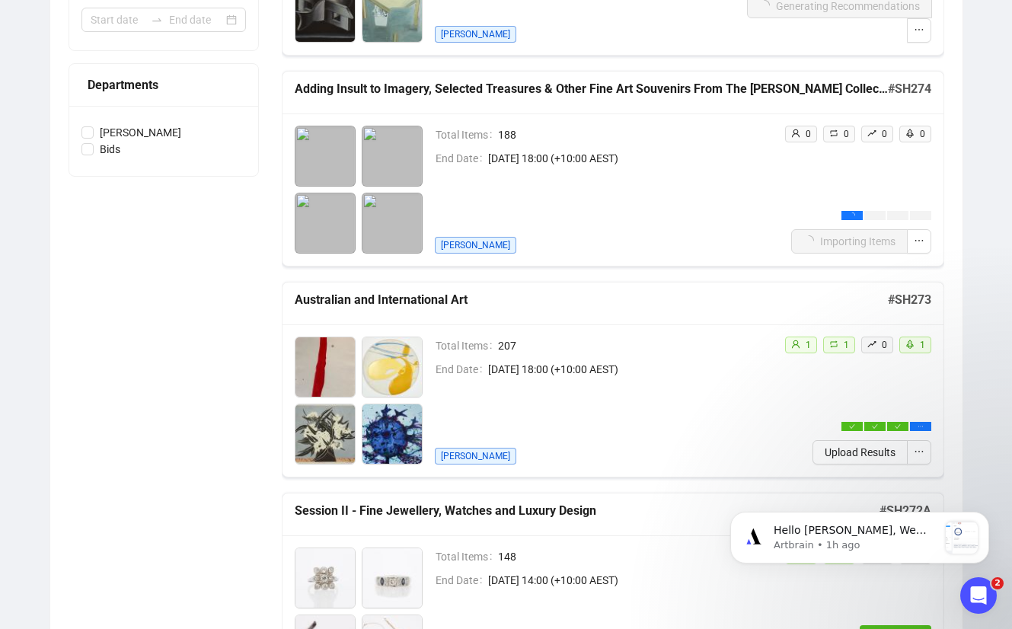
scroll to position [535, 0]
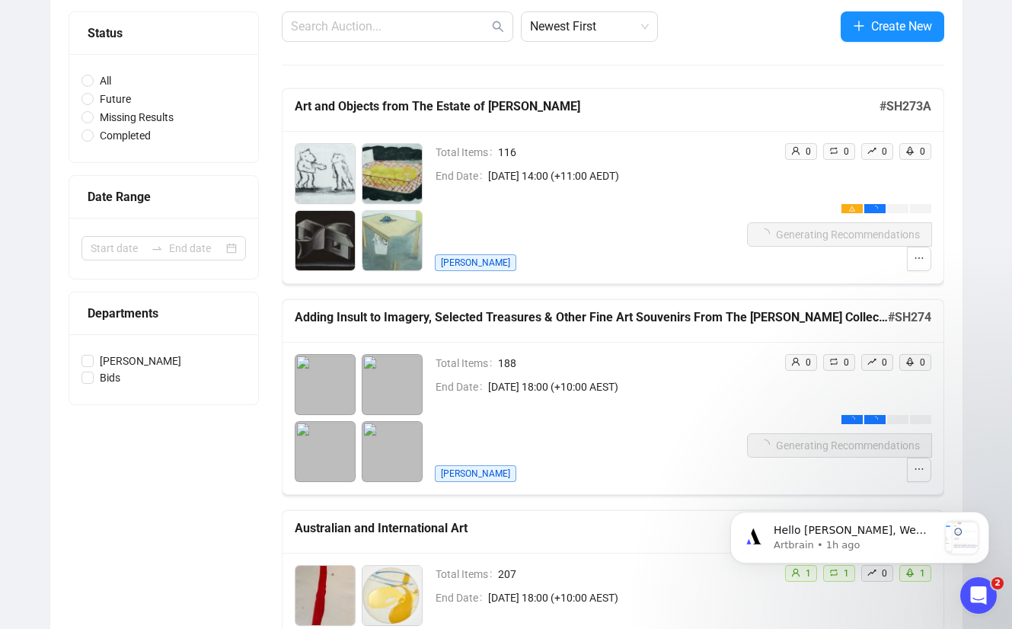
scroll to position [0, 0]
